Goal: Transaction & Acquisition: Purchase product/service

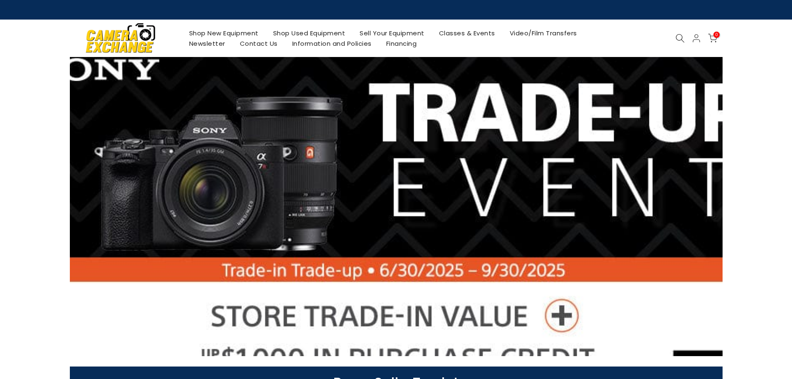
click at [682, 36] on icon at bounding box center [680, 38] width 9 height 9
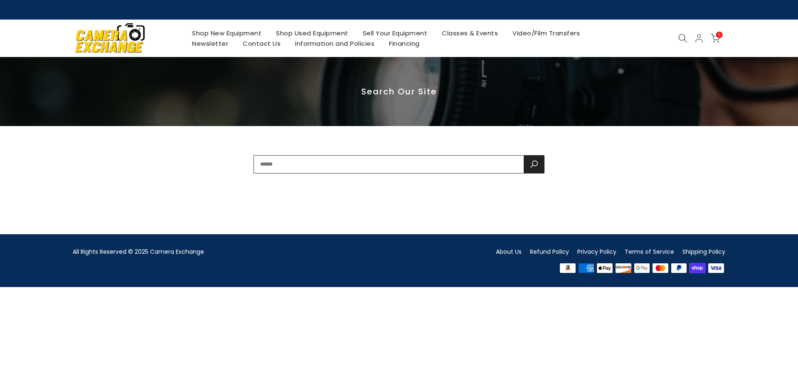
click at [435, 165] on input "text" at bounding box center [389, 164] width 270 height 18
type input "**********"
click at [524, 155] on button "submit" at bounding box center [534, 164] width 21 height 18
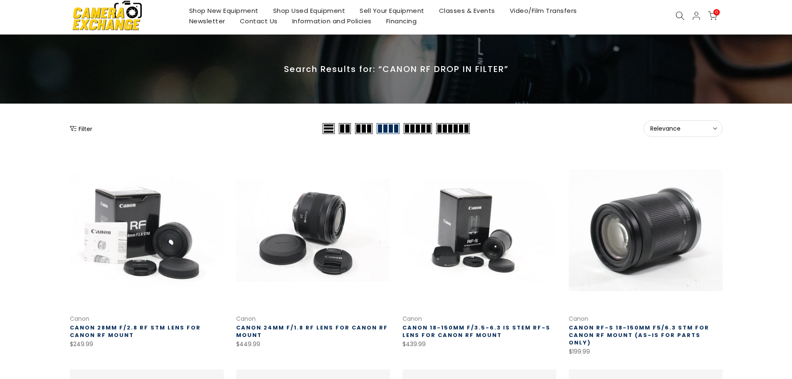
scroll to position [42, 0]
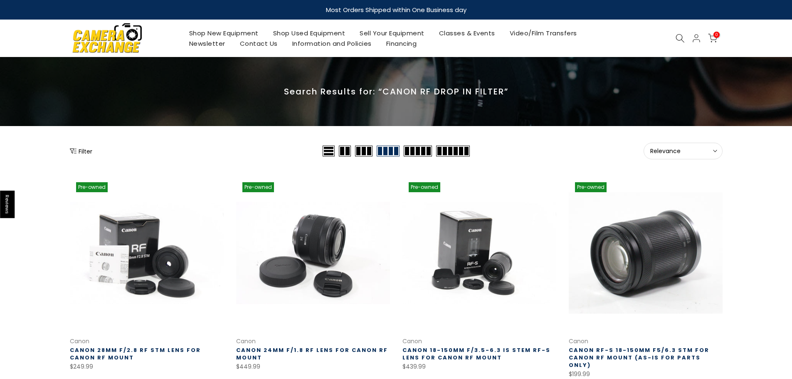
click at [683, 39] on icon at bounding box center [680, 38] width 9 height 9
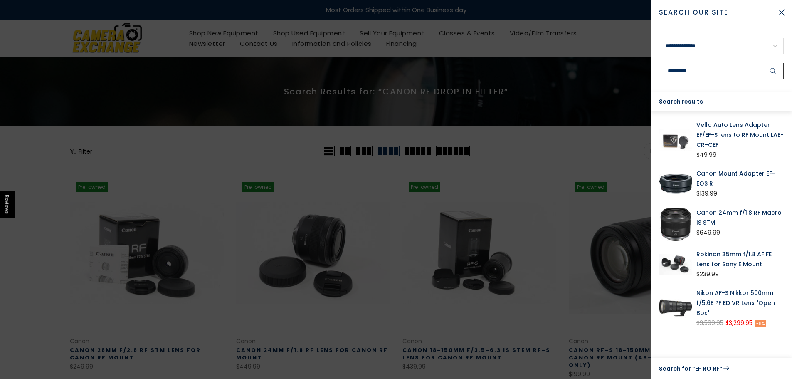
type input "********"
click at [763, 63] on button "submit" at bounding box center [773, 71] width 21 height 17
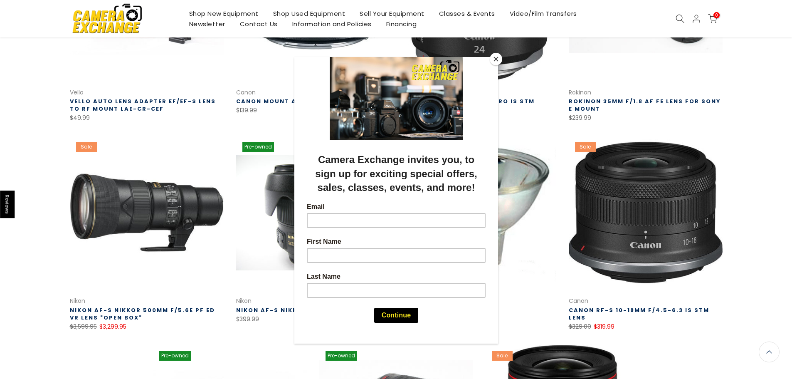
scroll to position [250, 0]
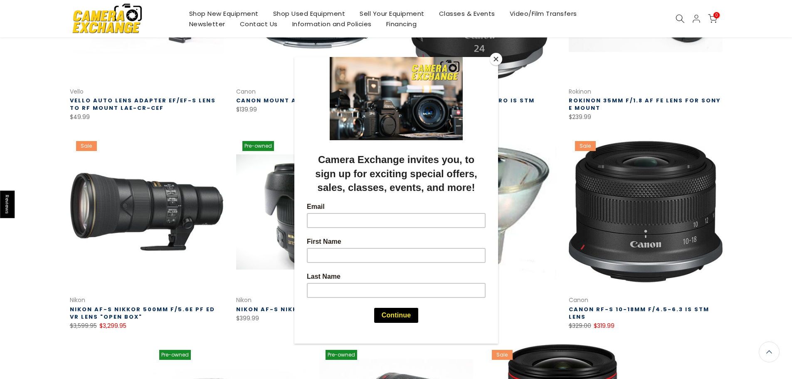
click at [497, 61] on button "Close" at bounding box center [496, 59] width 12 height 12
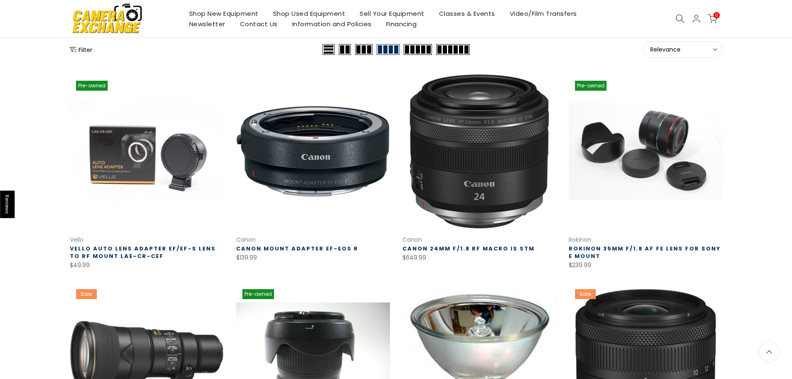
scroll to position [0, 0]
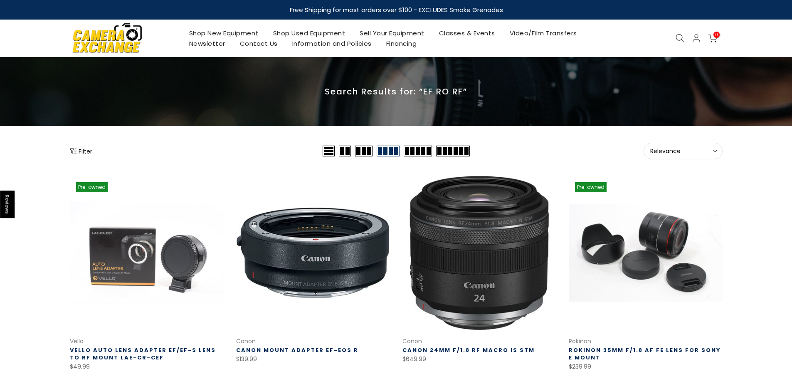
click at [678, 42] on icon at bounding box center [680, 38] width 9 height 9
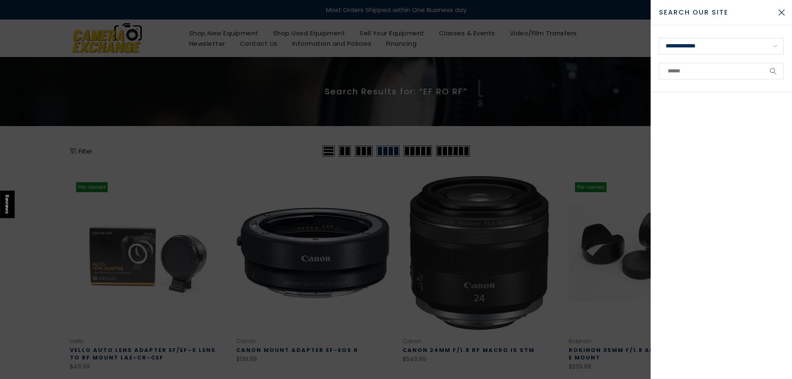
click at [787, 13] on button "Close Search" at bounding box center [781, 12] width 21 height 21
